Goal: Navigation & Orientation: Understand site structure

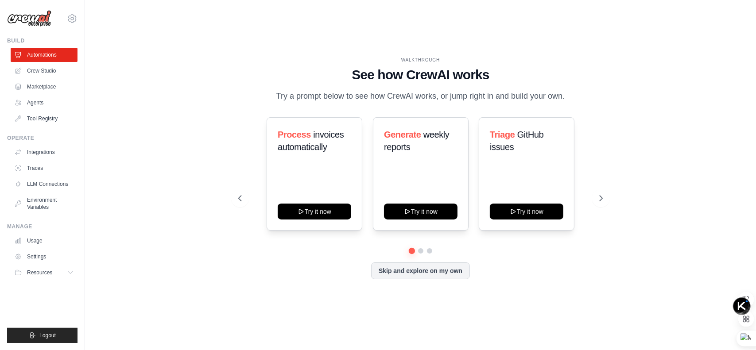
click at [374, 70] on h1 "See how CrewAI works" at bounding box center [420, 75] width 364 height 16
click at [616, 75] on div "WALKTHROUGH See how CrewAI works Try a prompt below to see how CrewAI works, or…" at bounding box center [420, 175] width 643 height 333
click at [44, 72] on link "Crew Studio" at bounding box center [45, 71] width 67 height 14
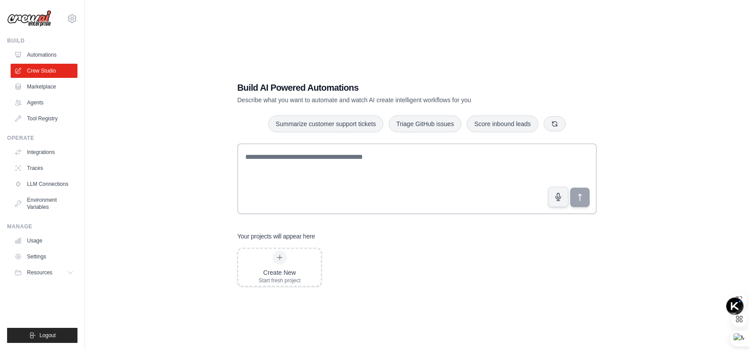
click at [49, 111] on ul "Automations Crew Studio Marketplace Agents Tool Registry" at bounding box center [44, 87] width 67 height 78
click at [54, 120] on link "Tool Registry" at bounding box center [45, 119] width 67 height 14
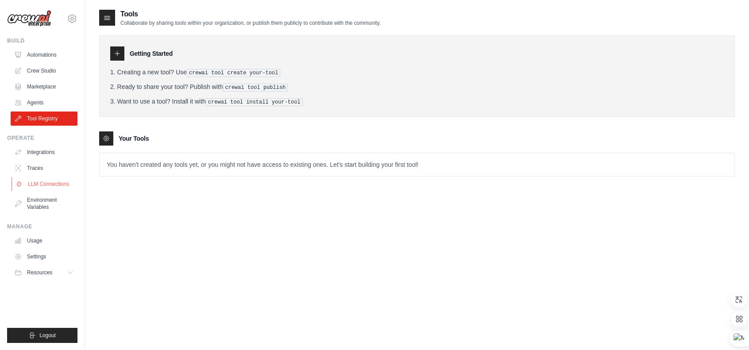
click at [63, 182] on link "LLM Connections" at bounding box center [45, 184] width 67 height 14
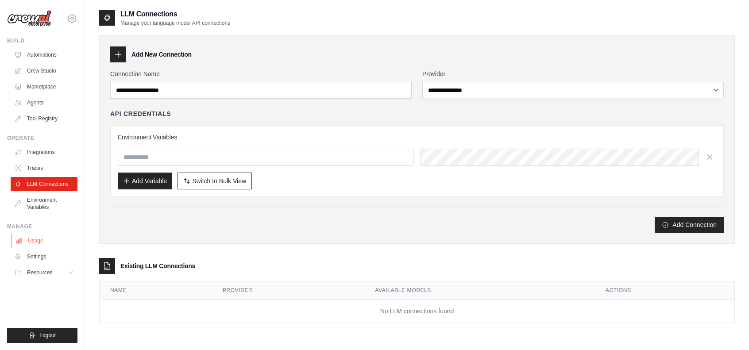
click at [55, 246] on link "Usage" at bounding box center [45, 241] width 67 height 14
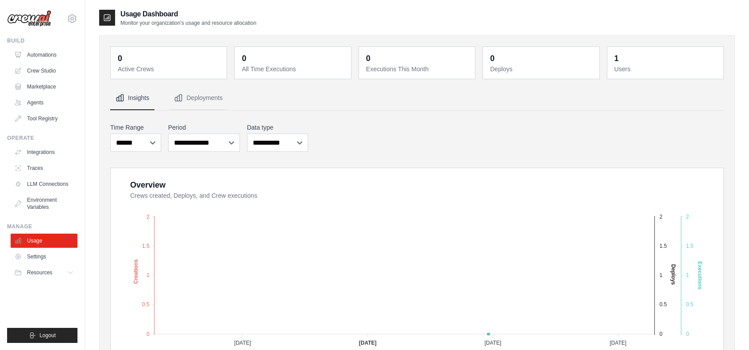
click at [342, 129] on div "**********" at bounding box center [417, 137] width 614 height 32
click at [65, 73] on link "Crew Studio" at bounding box center [45, 71] width 67 height 14
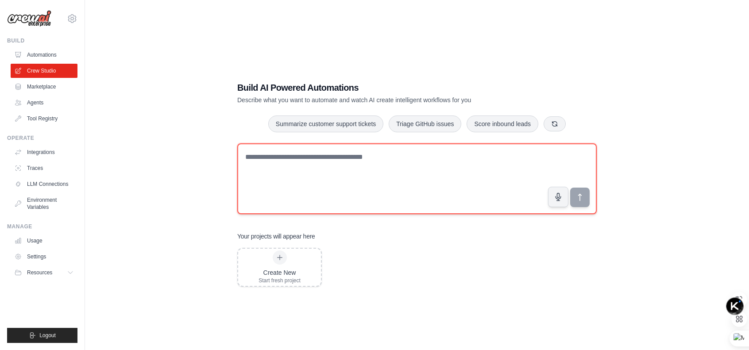
click at [300, 163] on textarea at bounding box center [417, 178] width 360 height 71
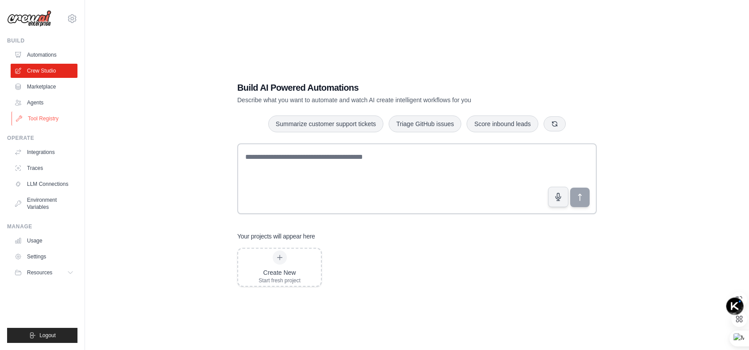
click at [46, 121] on link "Tool Registry" at bounding box center [45, 119] width 67 height 14
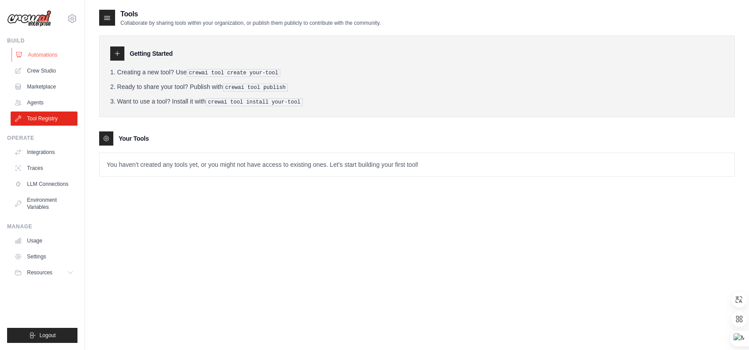
click at [58, 59] on link "Automations" at bounding box center [45, 55] width 67 height 14
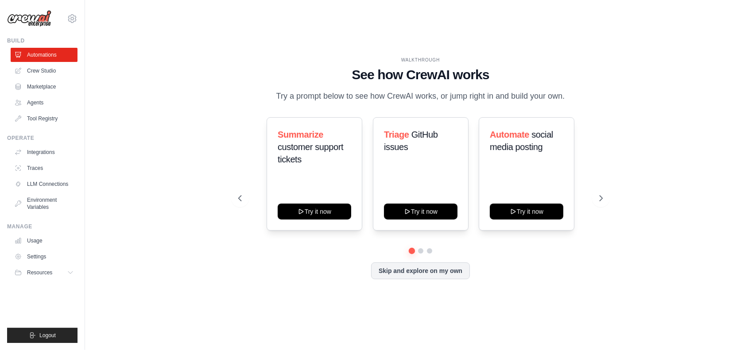
click at [36, 16] on img at bounding box center [29, 18] width 44 height 17
click at [26, 14] on img at bounding box center [29, 18] width 44 height 17
click at [17, 18] on img at bounding box center [29, 18] width 44 height 17
click at [74, 13] on icon at bounding box center [72, 18] width 11 height 11
click at [226, 71] on div "WALKTHROUGH See how CrewAI works Try a prompt below to see how CrewAI works, or…" at bounding box center [420, 175] width 643 height 333
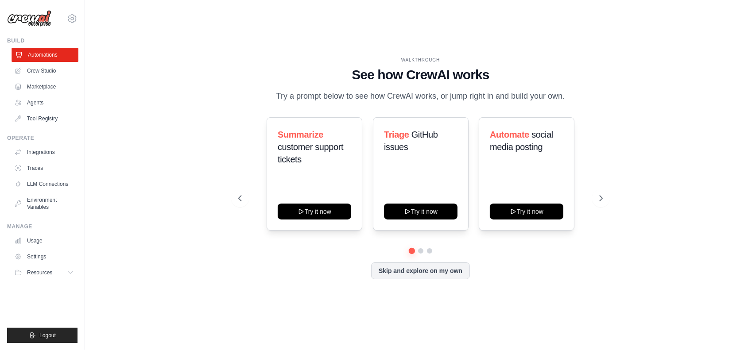
click at [31, 57] on link "Automations" at bounding box center [45, 55] width 67 height 14
click at [76, 21] on icon at bounding box center [72, 18] width 11 height 11
click at [74, 21] on icon at bounding box center [72, 18] width 11 height 11
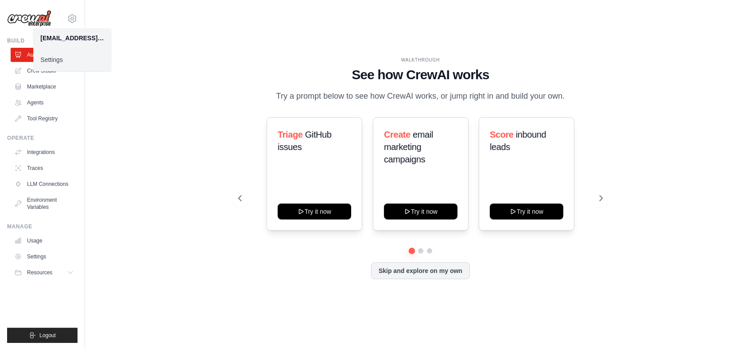
click at [65, 59] on link "Settings" at bounding box center [72, 60] width 78 height 16
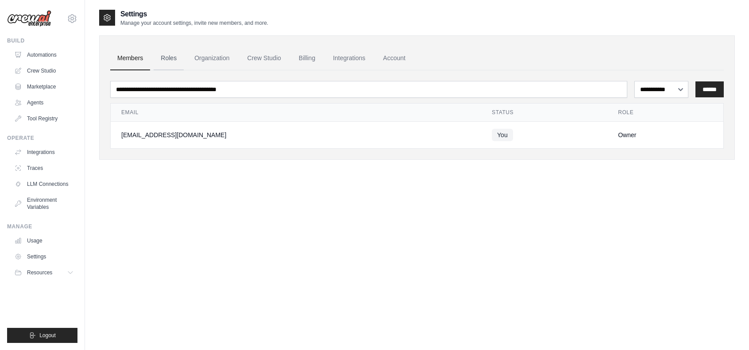
click at [169, 61] on link "Roles" at bounding box center [169, 59] width 30 height 24
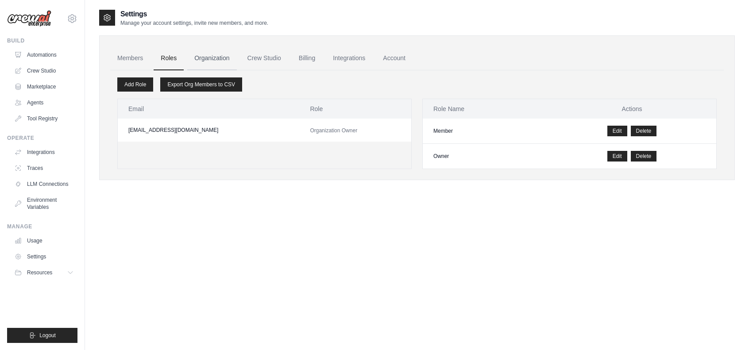
click at [202, 62] on link "Organization" at bounding box center [211, 59] width 49 height 24
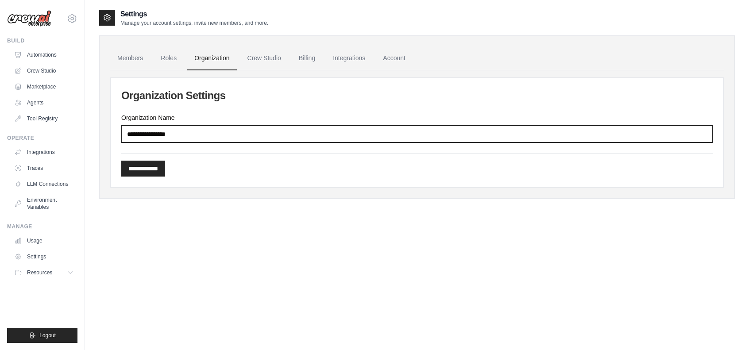
click at [183, 133] on input "Organization Name" at bounding box center [417, 134] width 592 height 17
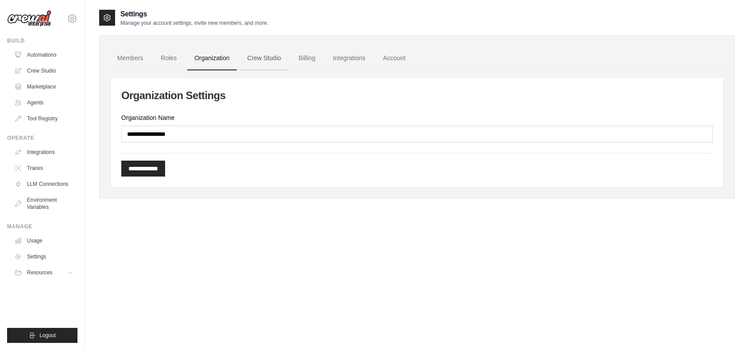
click at [257, 59] on link "Crew Studio" at bounding box center [264, 59] width 48 height 24
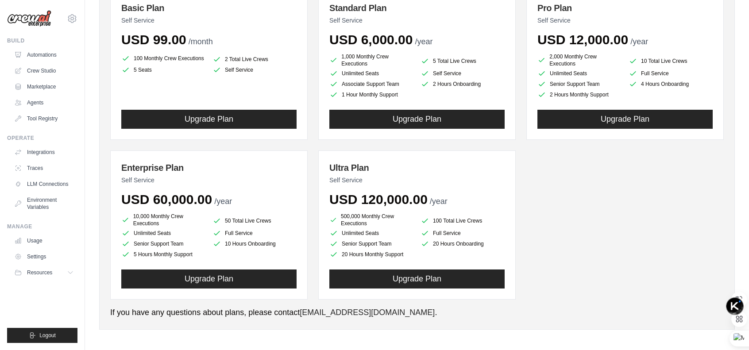
scroll to position [134, 0]
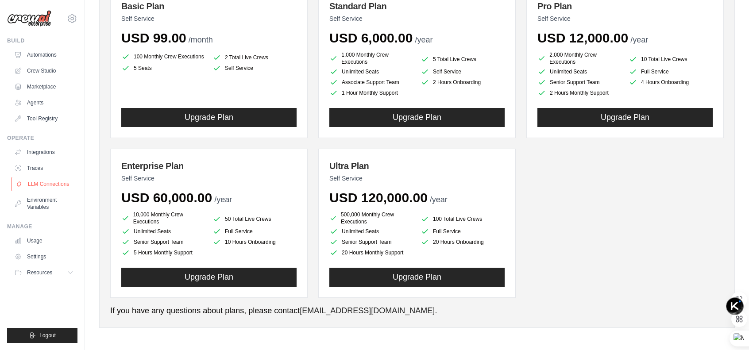
click at [55, 189] on link "LLM Connections" at bounding box center [45, 184] width 67 height 14
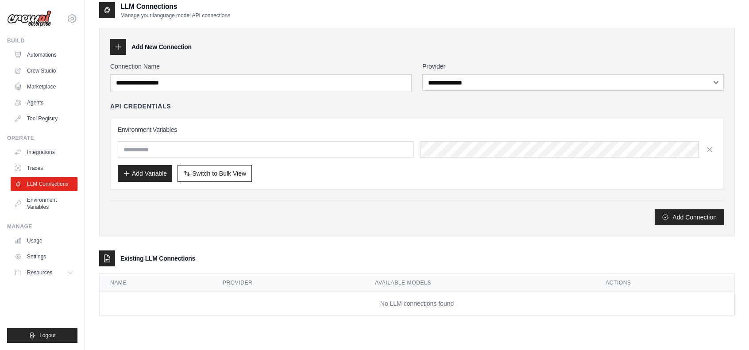
scroll to position [18, 0]
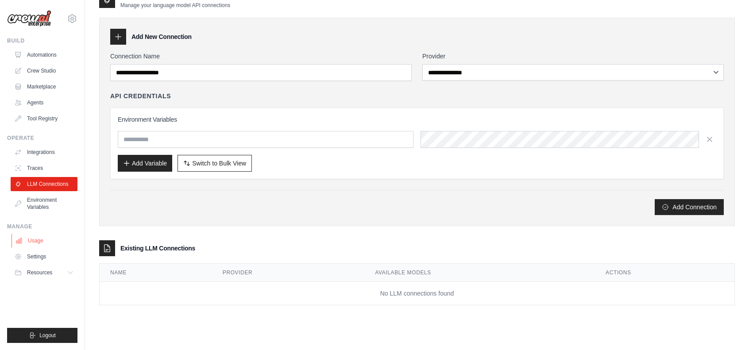
click at [47, 240] on link "Usage" at bounding box center [45, 241] width 67 height 14
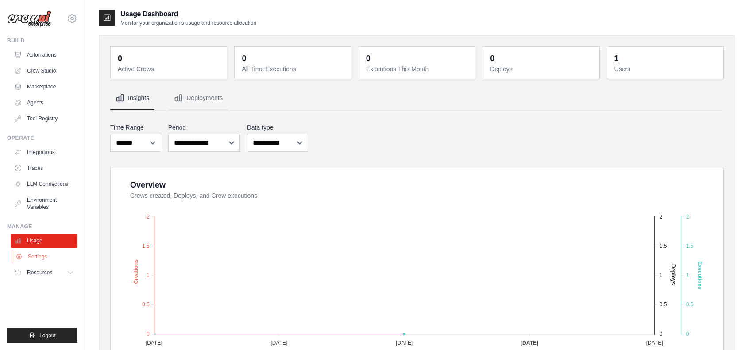
click at [59, 258] on link "Settings" at bounding box center [45, 257] width 67 height 14
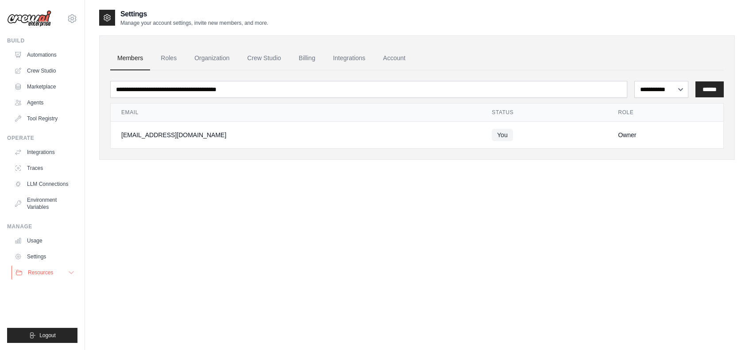
click at [58, 272] on button "Resources" at bounding box center [45, 273] width 67 height 14
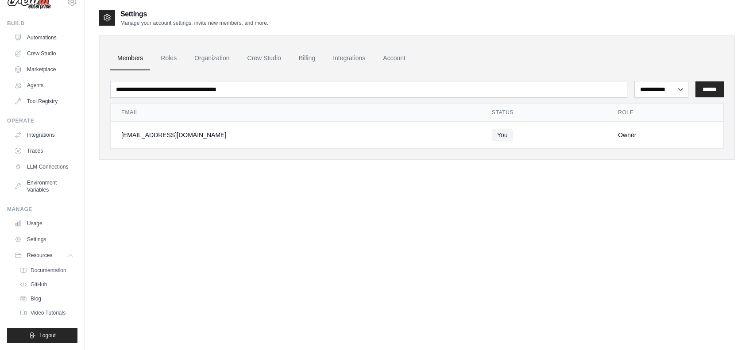
scroll to position [31, 0]
drag, startPoint x: 700, startPoint y: 204, endPoint x: 624, endPoint y: 205, distance: 76.2
click at [700, 204] on div "**********" at bounding box center [417, 184] width 636 height 350
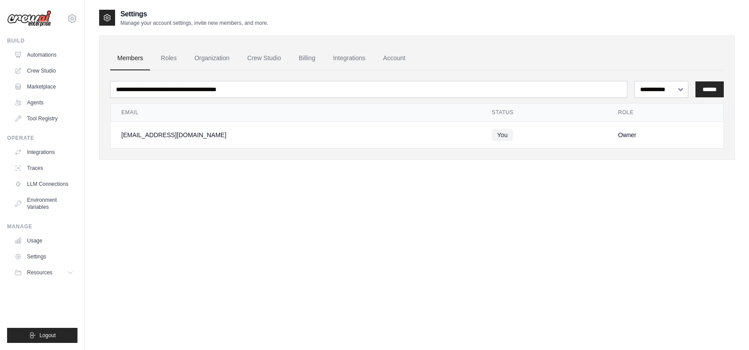
scroll to position [0, 0]
